Goal: Task Accomplishment & Management: Use online tool/utility

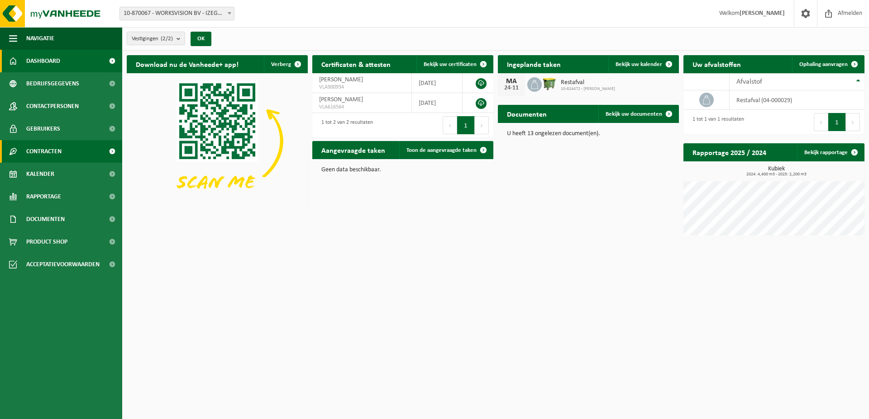
click at [66, 152] on link "Contracten" at bounding box center [61, 151] width 122 height 23
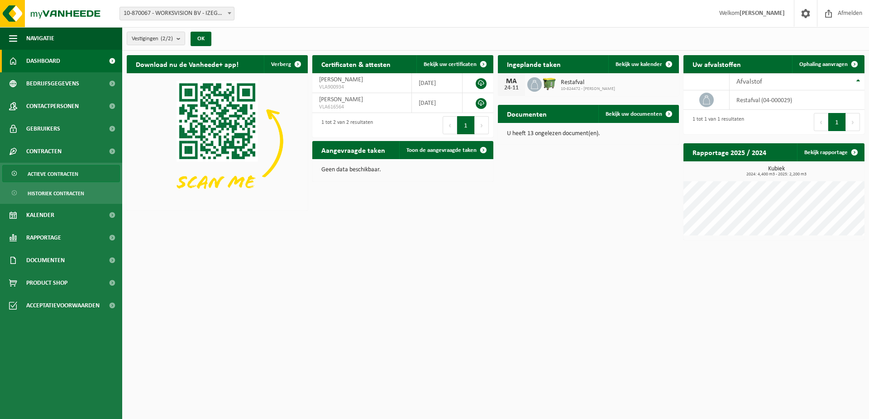
click at [60, 179] on span "Actieve contracten" at bounding box center [53, 174] width 51 height 17
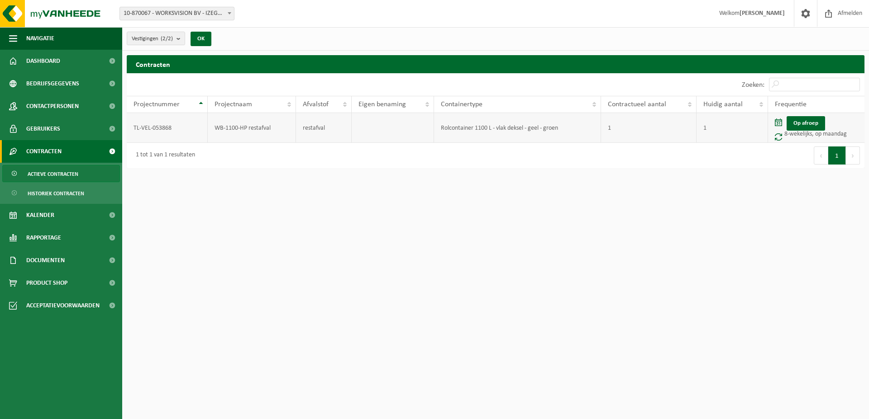
click at [506, 127] on td "Rolcontainer 1100 L - vlak deksel - geel - groen" at bounding box center [517, 128] width 167 height 30
click at [157, 129] on td "TL-VEL-053868" at bounding box center [167, 128] width 81 height 30
click at [143, 132] on td "TL-VEL-053868" at bounding box center [167, 128] width 81 height 30
click at [228, 129] on td "WB-1100-HP restafval" at bounding box center [252, 128] width 88 height 30
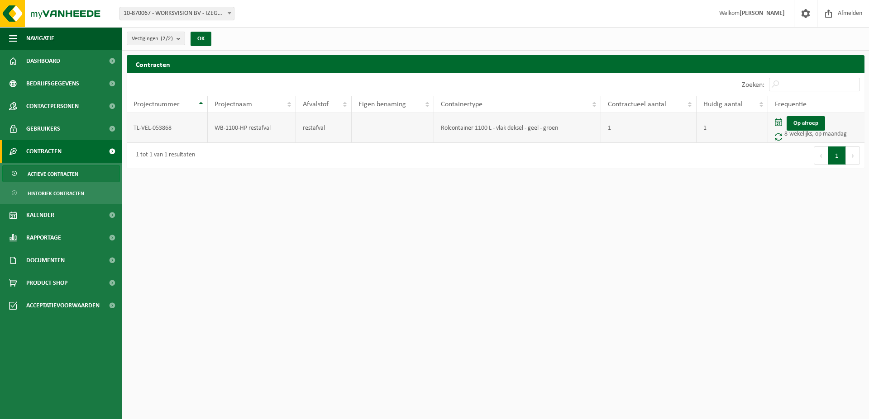
click at [317, 127] on td "restafval" at bounding box center [324, 128] width 56 height 30
click at [482, 131] on td "Rolcontainer 1100 L - vlak deksel - geel - groen" at bounding box center [517, 128] width 167 height 30
click at [54, 219] on link "Kalender" at bounding box center [61, 215] width 122 height 23
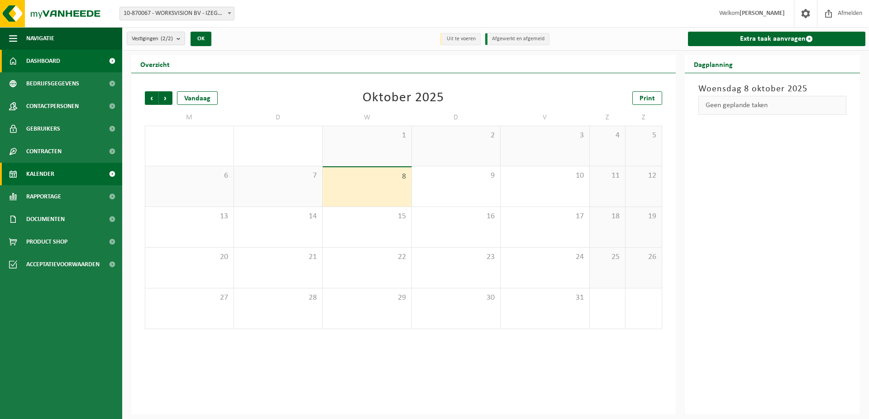
click at [55, 62] on span "Dashboard" at bounding box center [43, 61] width 34 height 23
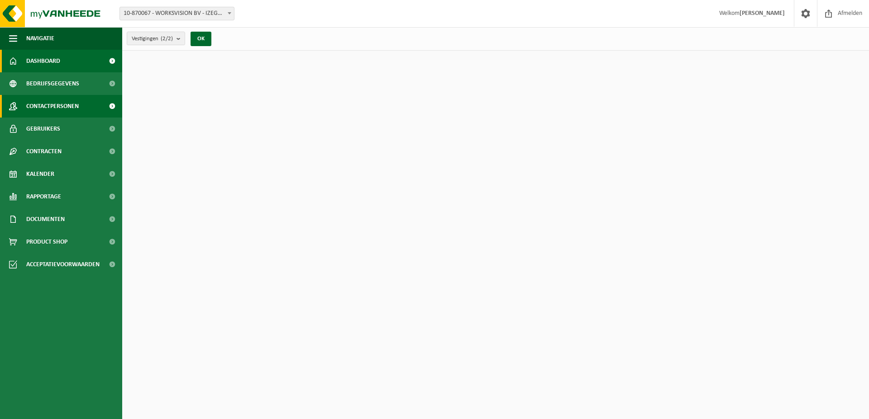
click at [55, 108] on span "Contactpersonen" at bounding box center [52, 106] width 52 height 23
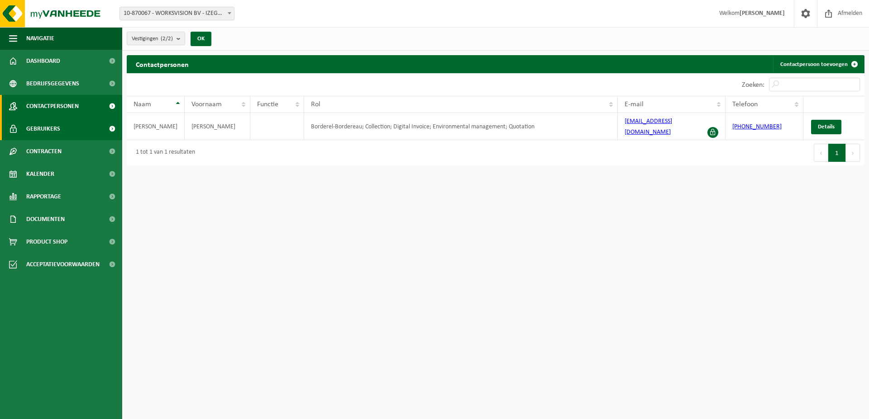
click at [31, 127] on span "Gebruikers" at bounding box center [43, 129] width 34 height 23
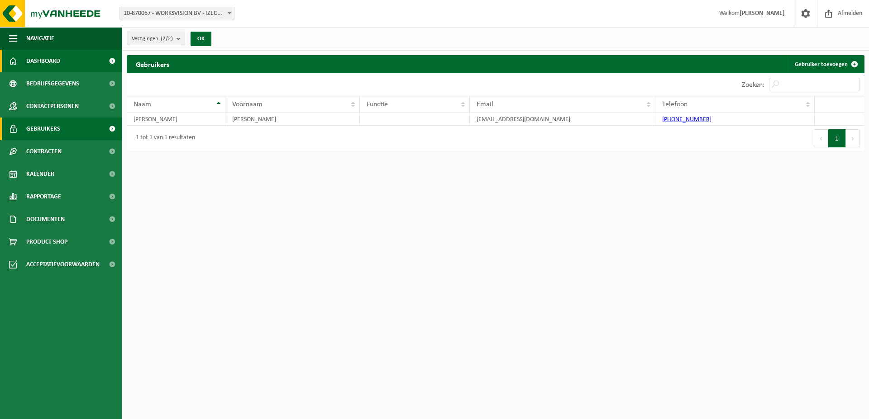
click at [53, 55] on span "Dashboard" at bounding box center [43, 61] width 34 height 23
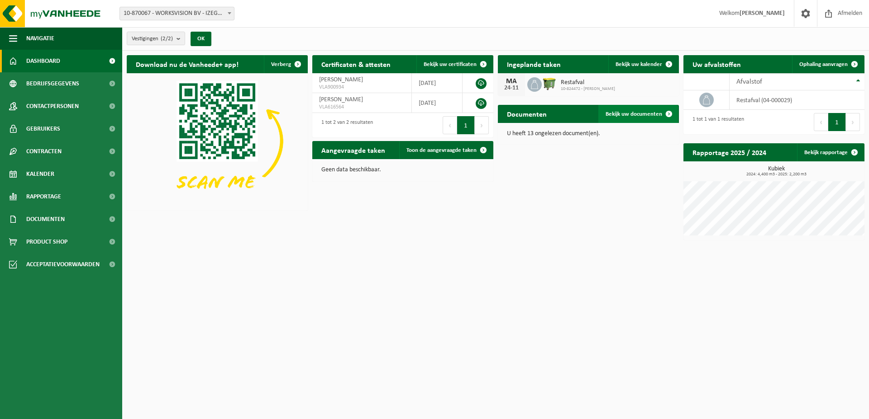
click at [643, 113] on span "Bekijk uw documenten" at bounding box center [633, 114] width 57 height 6
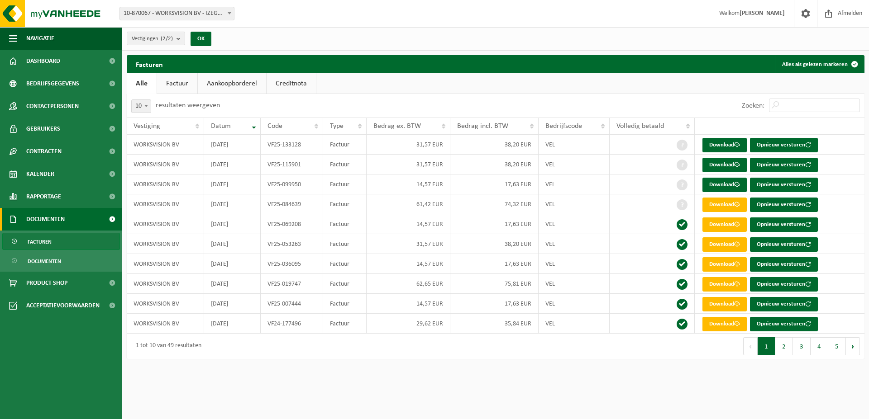
click at [183, 83] on link "Factuur" at bounding box center [177, 83] width 40 height 21
click at [213, 83] on link "Aankoopborderel" at bounding box center [233, 83] width 68 height 21
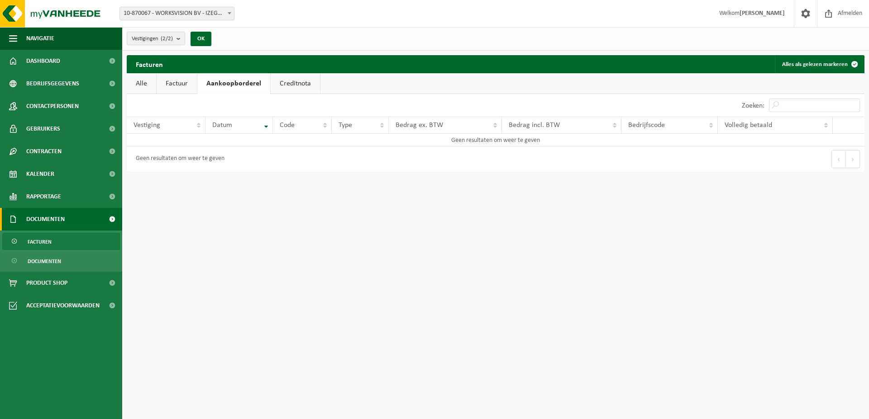
click at [280, 85] on link "Creditnota" at bounding box center [295, 83] width 49 height 21
click at [168, 86] on link "Factuur" at bounding box center [177, 83] width 40 height 21
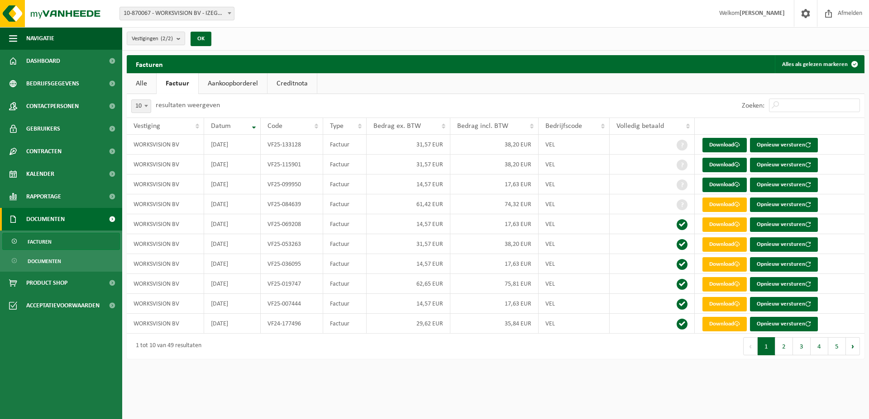
click at [139, 84] on link "Alle" at bounding box center [141, 83] width 29 height 21
click at [43, 124] on span "Gebruikers" at bounding box center [43, 129] width 34 height 23
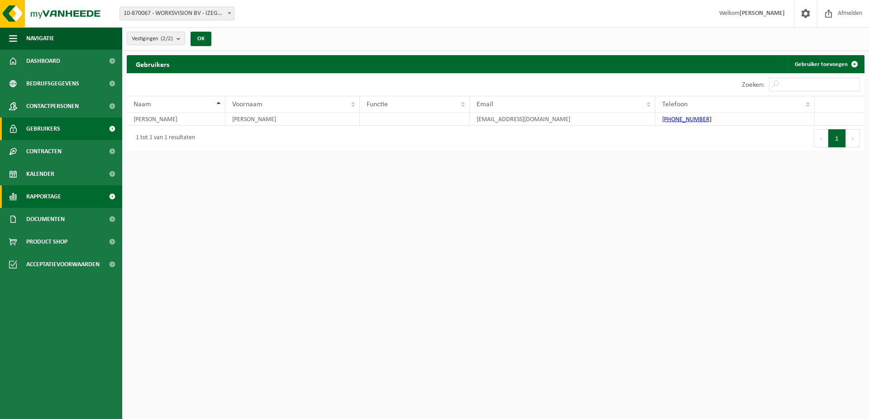
click at [48, 195] on span "Rapportage" at bounding box center [43, 197] width 35 height 23
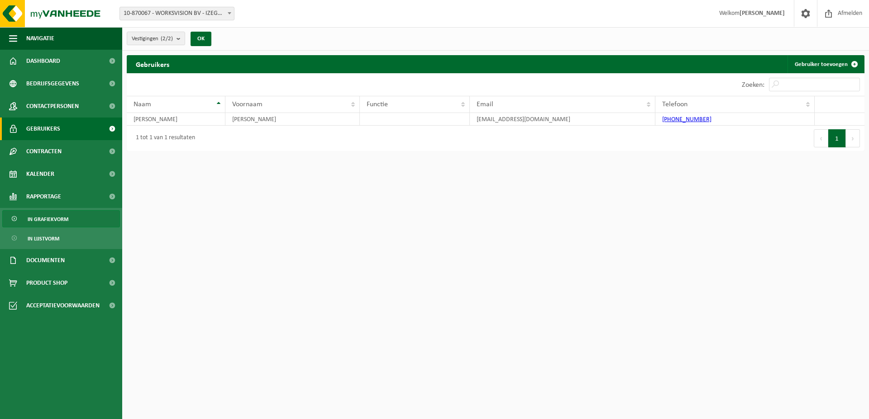
click at [48, 220] on span "In grafiekvorm" at bounding box center [48, 219] width 41 height 17
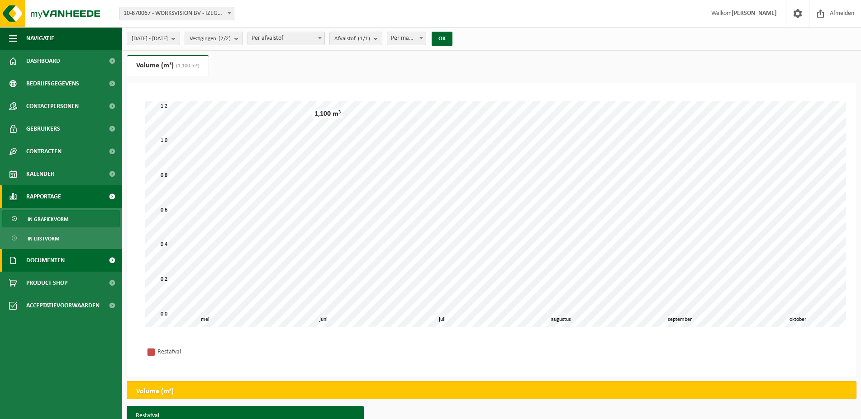
click at [54, 263] on span "Documenten" at bounding box center [45, 260] width 38 height 23
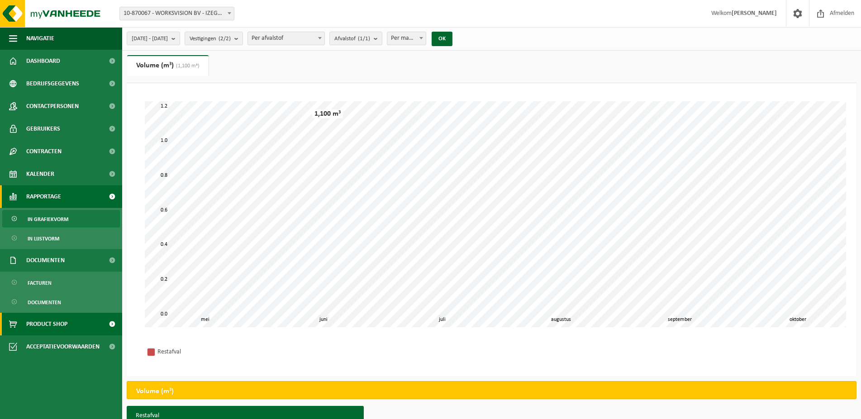
click at [42, 328] on span "Product Shop" at bounding box center [46, 324] width 41 height 23
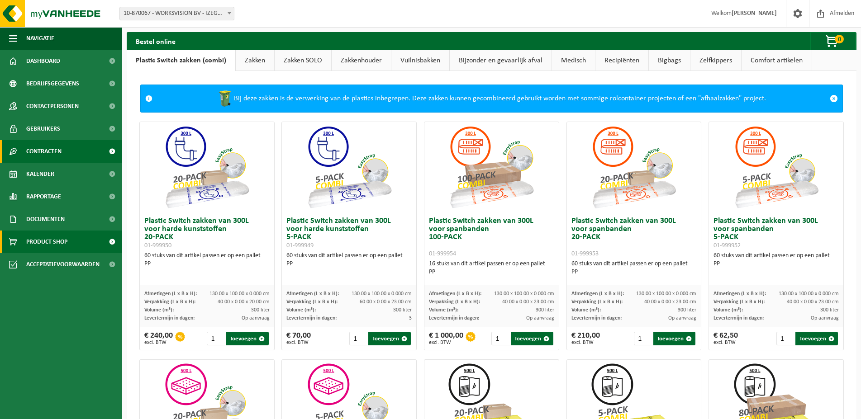
click at [56, 150] on span "Contracten" at bounding box center [43, 151] width 35 height 23
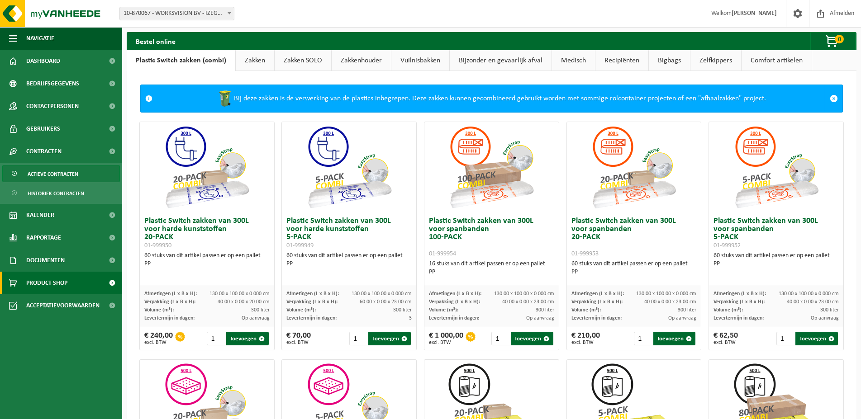
click at [52, 172] on span "Actieve contracten" at bounding box center [53, 174] width 51 height 17
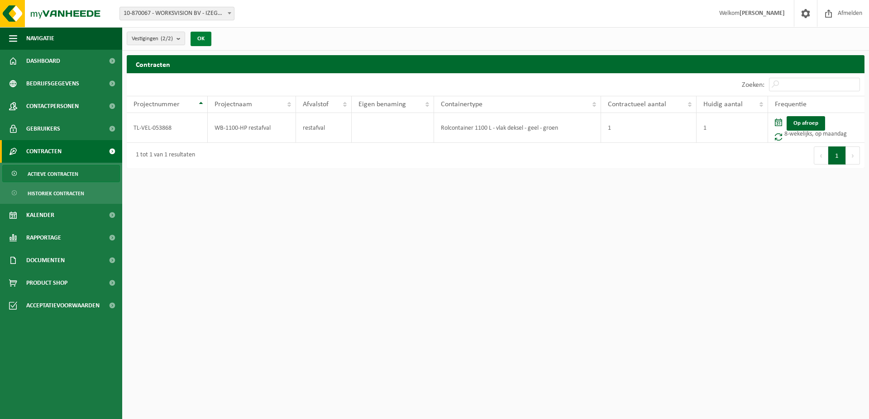
click at [207, 39] on button "OK" at bounding box center [200, 39] width 21 height 14
click at [777, 136] on span at bounding box center [778, 137] width 7 height 8
click at [799, 125] on link "Op afroep" at bounding box center [805, 123] width 38 height 14
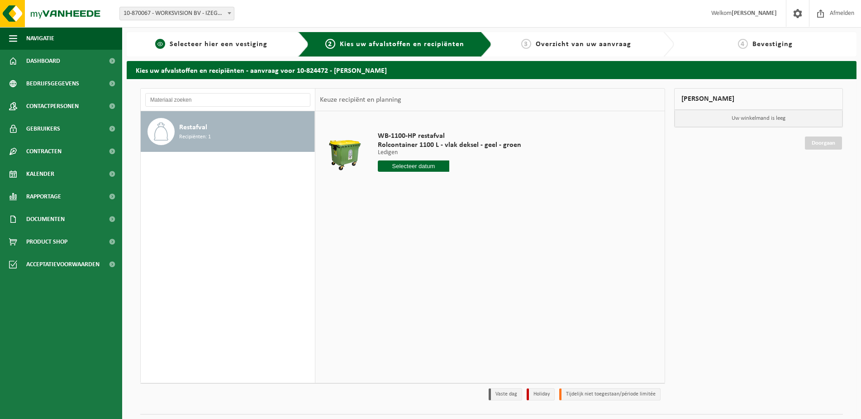
click at [213, 43] on span "Selecteer hier een vestiging" at bounding box center [219, 44] width 98 height 7
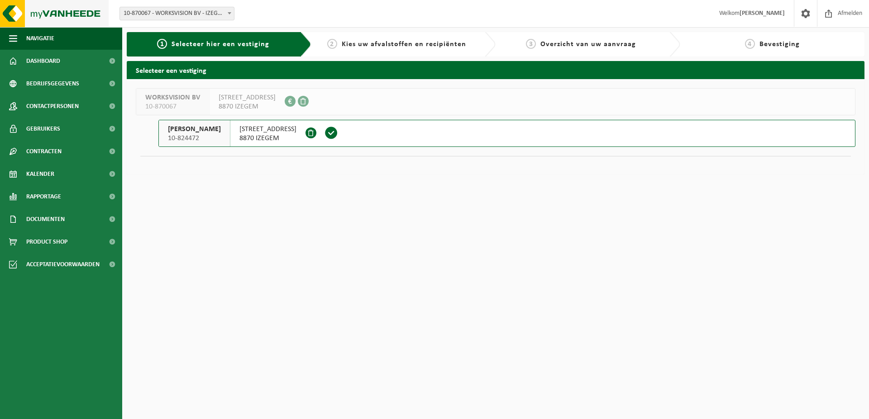
click at [65, 11] on img at bounding box center [54, 13] width 109 height 27
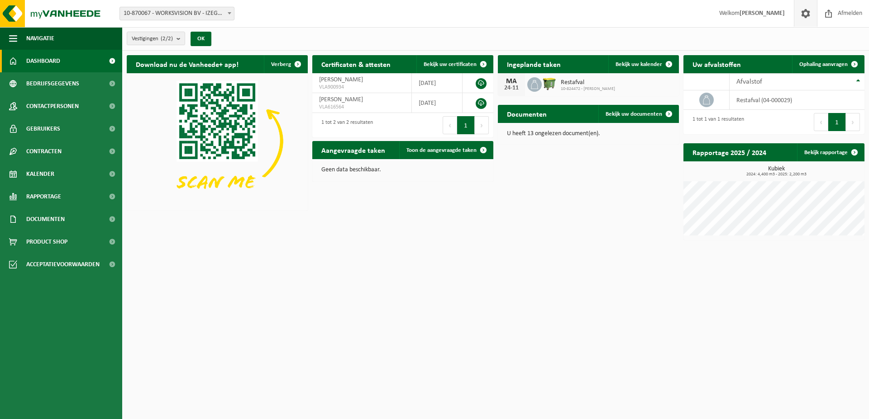
click at [801, 12] on span at bounding box center [806, 13] width 14 height 27
